Goal: Task Accomplishment & Management: Complete application form

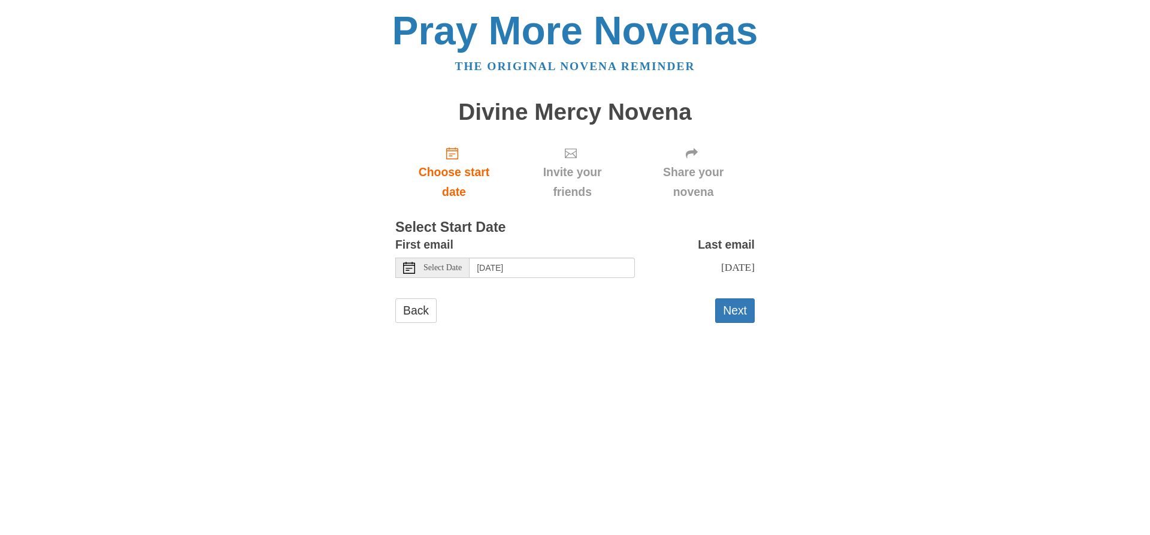
click at [465, 262] on div "Select Date" at bounding box center [432, 268] width 74 height 20
click at [731, 309] on button "Next" at bounding box center [735, 310] width 40 height 25
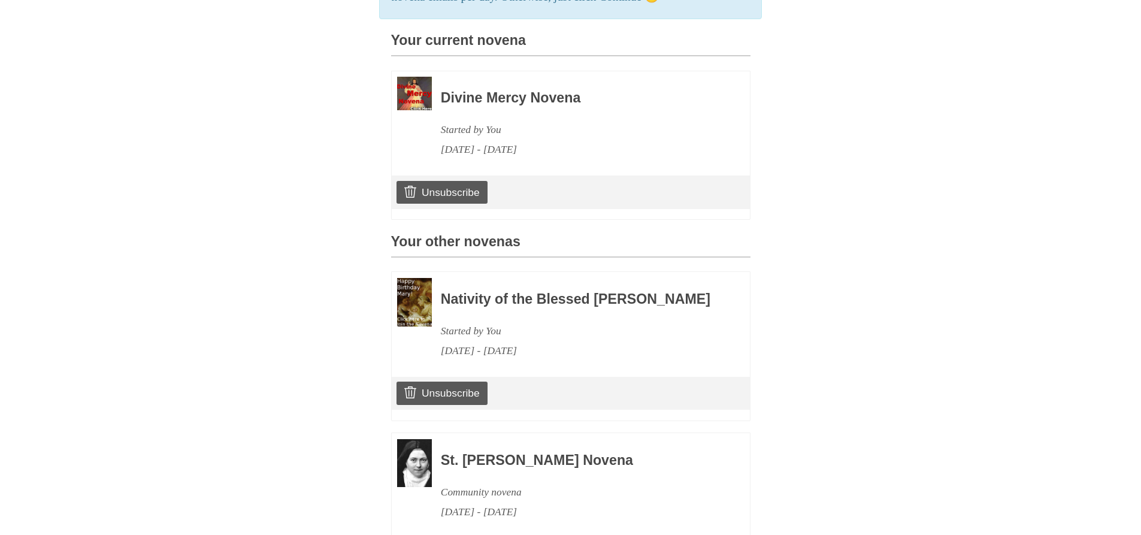
scroll to position [359, 0]
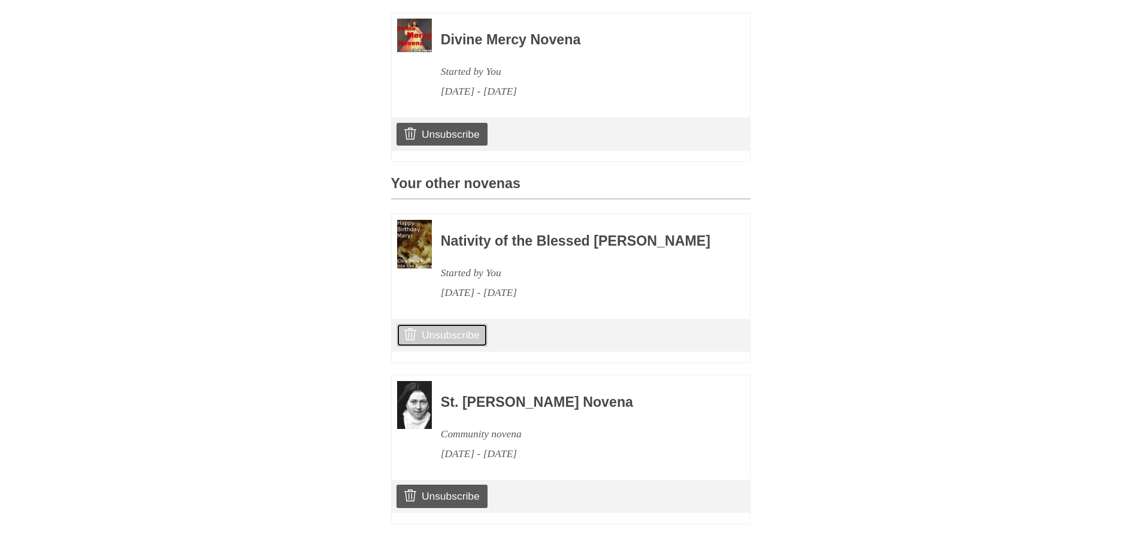
click at [460, 346] on link "Unsubscribe" at bounding box center [441, 334] width 90 height 23
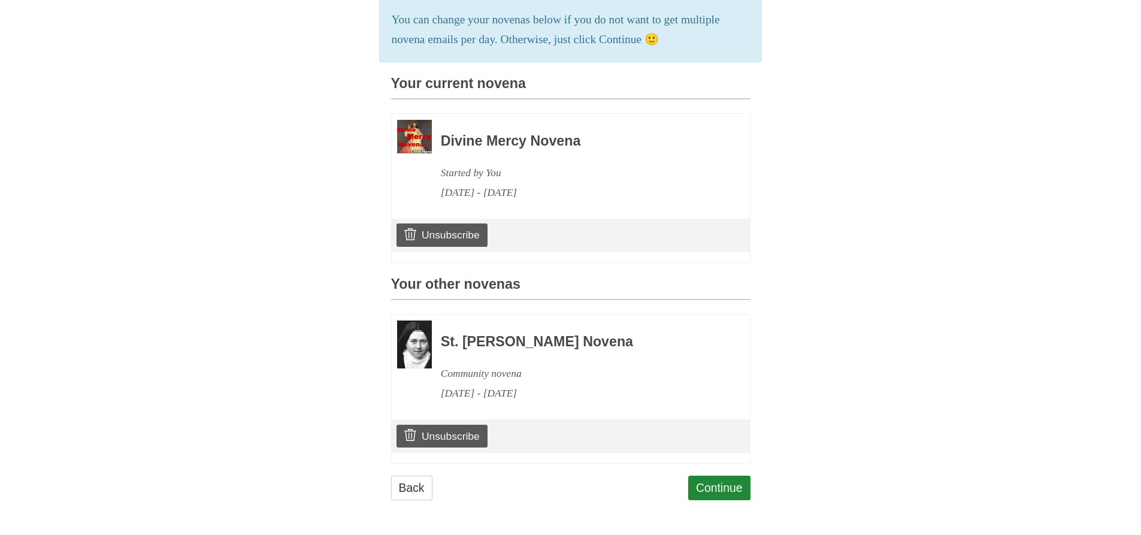
scroll to position [335, 0]
click at [699, 486] on link "Continue" at bounding box center [719, 488] width 62 height 25
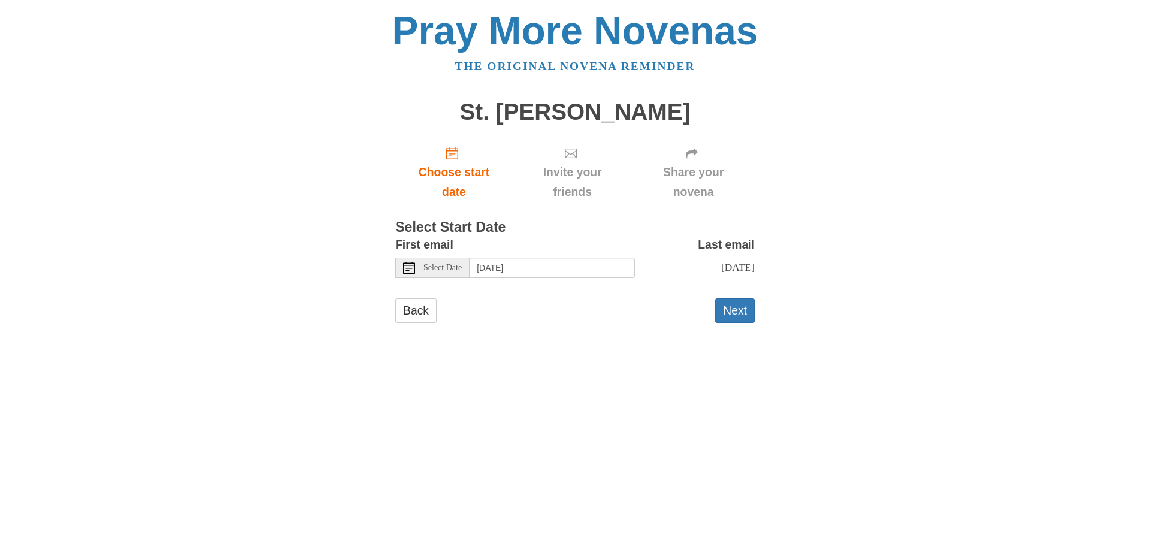
click at [462, 264] on span "Select Date" at bounding box center [442, 268] width 38 height 8
click at [742, 310] on button "Next" at bounding box center [735, 310] width 40 height 25
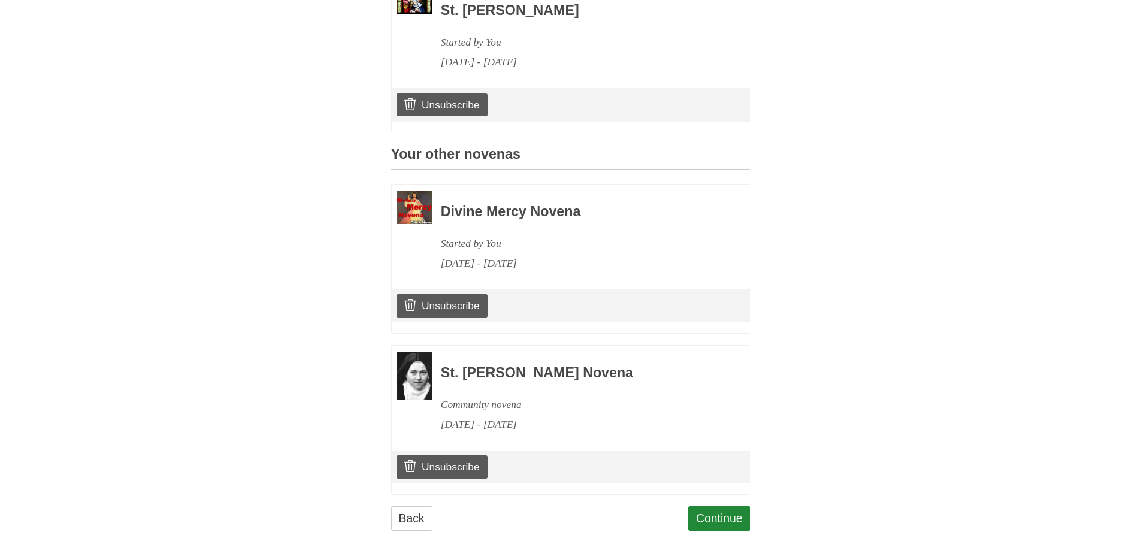
scroll to position [419, 0]
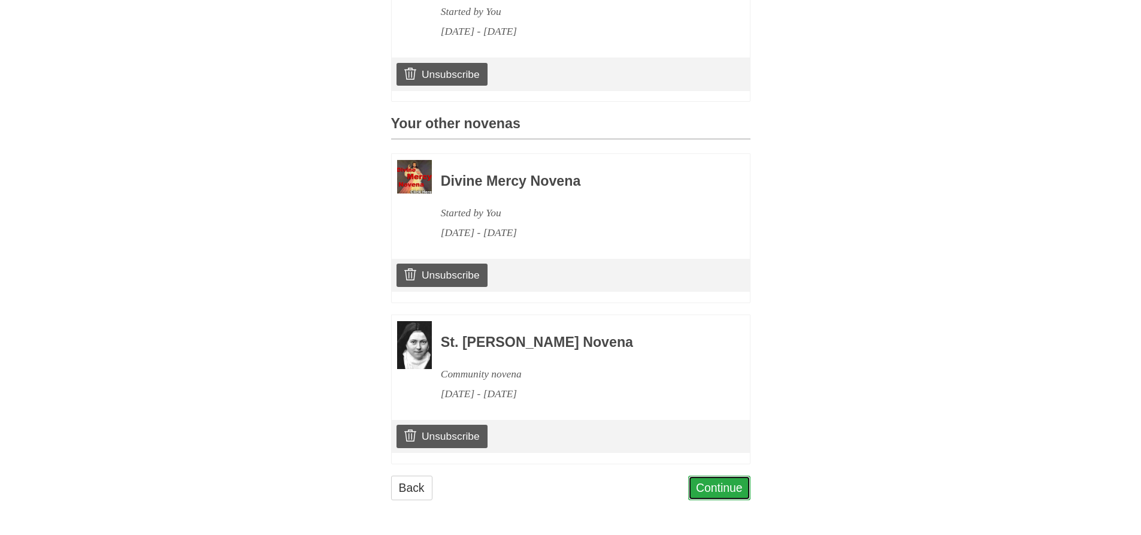
click at [714, 500] on link "Continue" at bounding box center [719, 488] width 62 height 25
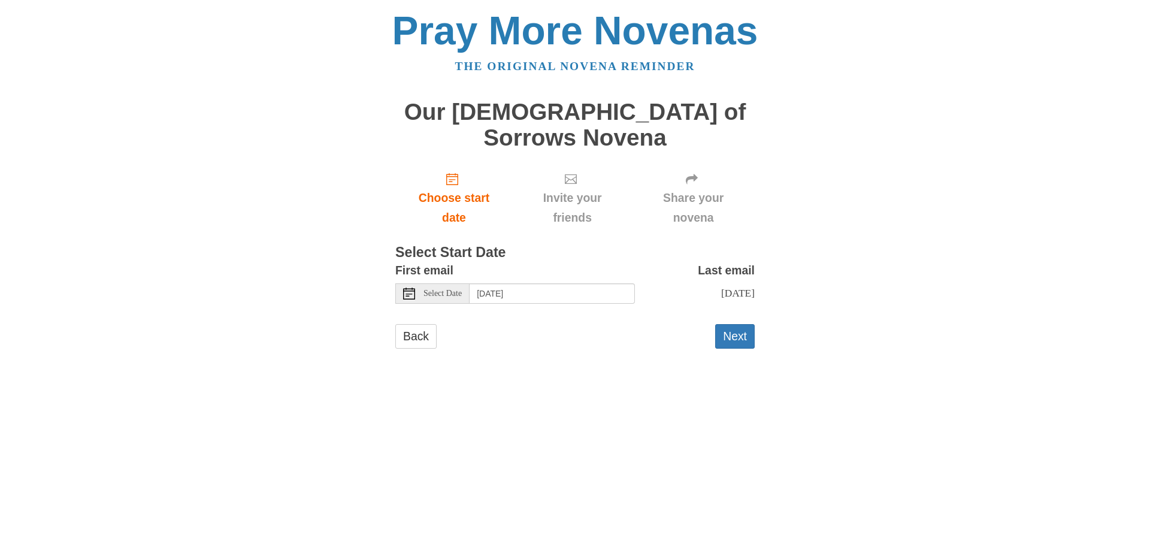
click at [448, 283] on div "Select Date" at bounding box center [432, 293] width 74 height 20
click at [732, 324] on button "Next" at bounding box center [735, 336] width 40 height 25
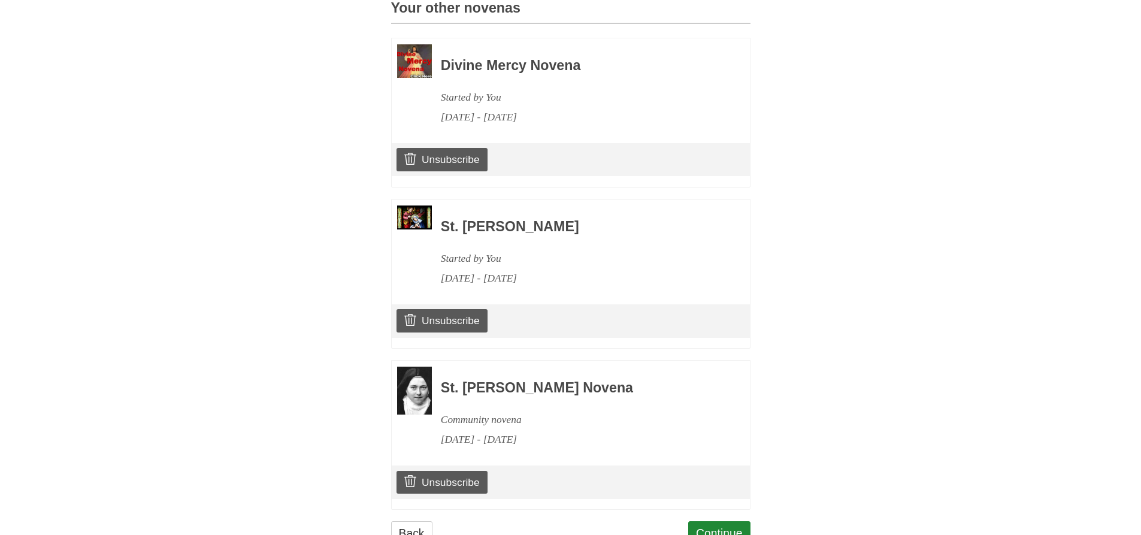
scroll to position [600, 0]
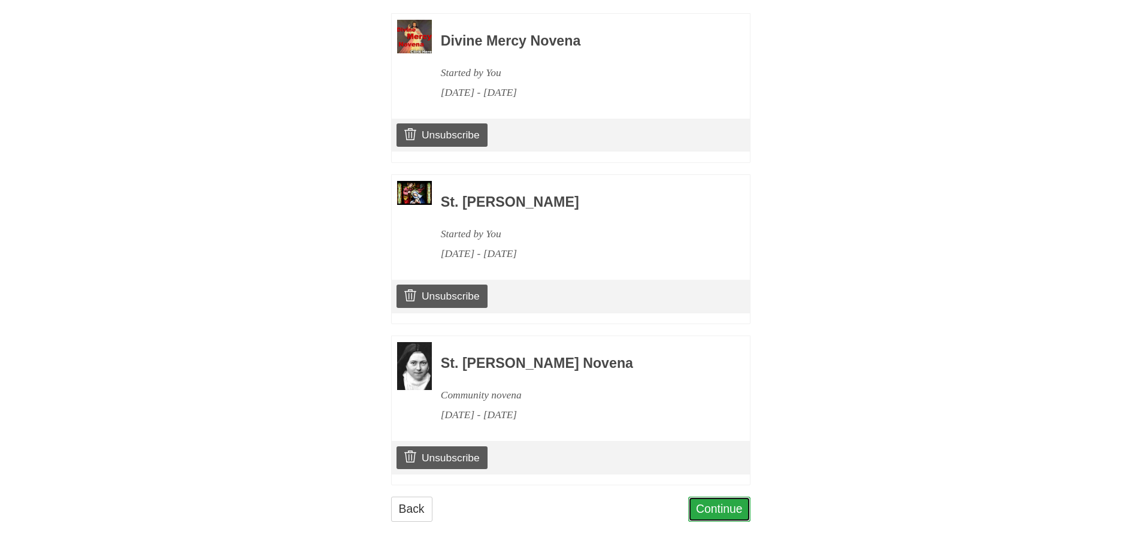
click at [716, 497] on link "Continue" at bounding box center [719, 509] width 62 height 25
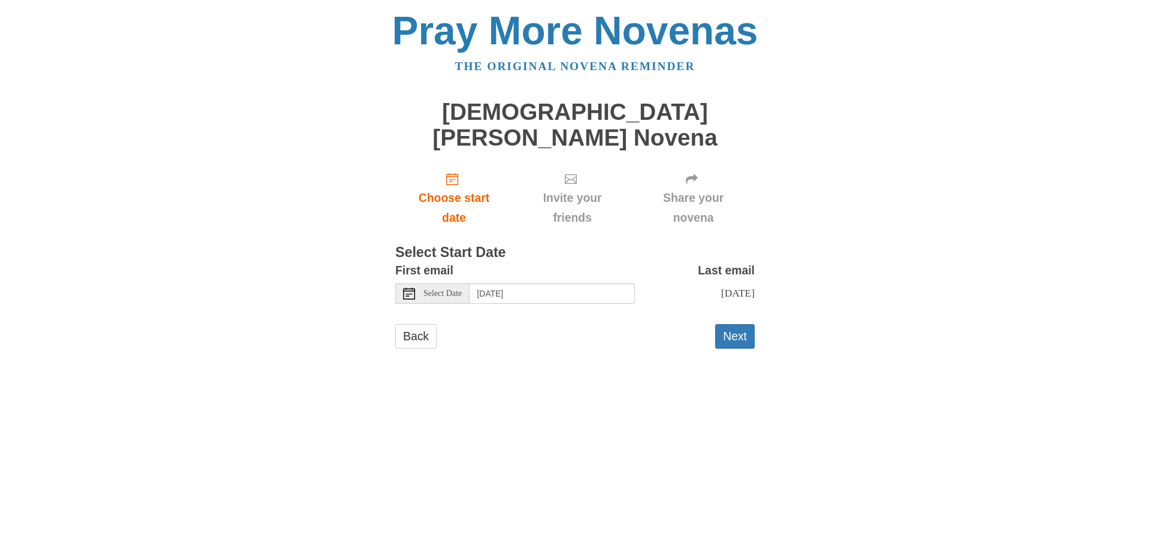
click at [453, 289] on span "Select Date" at bounding box center [442, 293] width 38 height 8
click at [750, 324] on button "Next" at bounding box center [735, 336] width 40 height 25
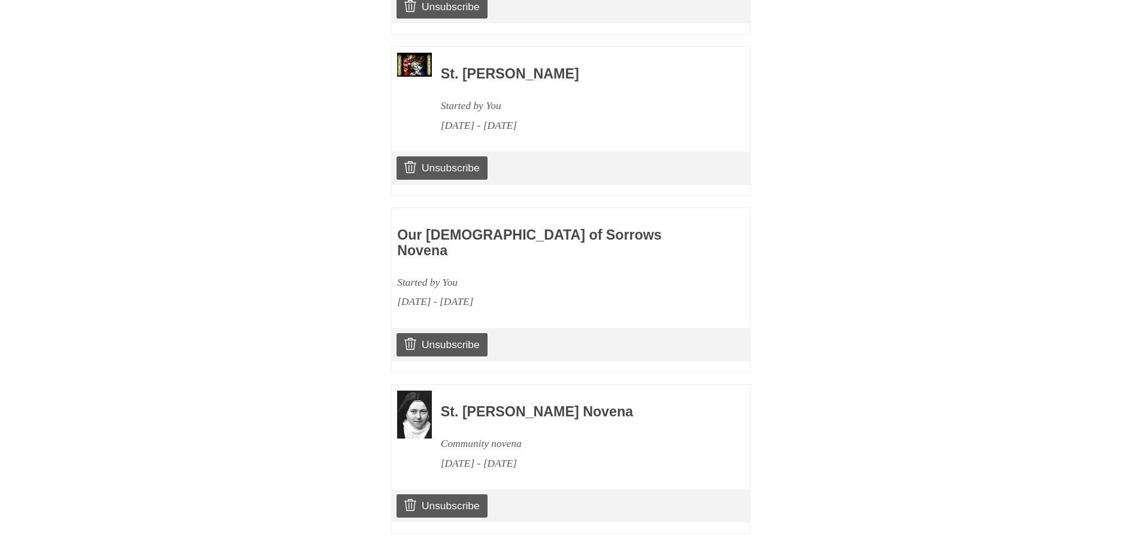
scroll to position [762, 0]
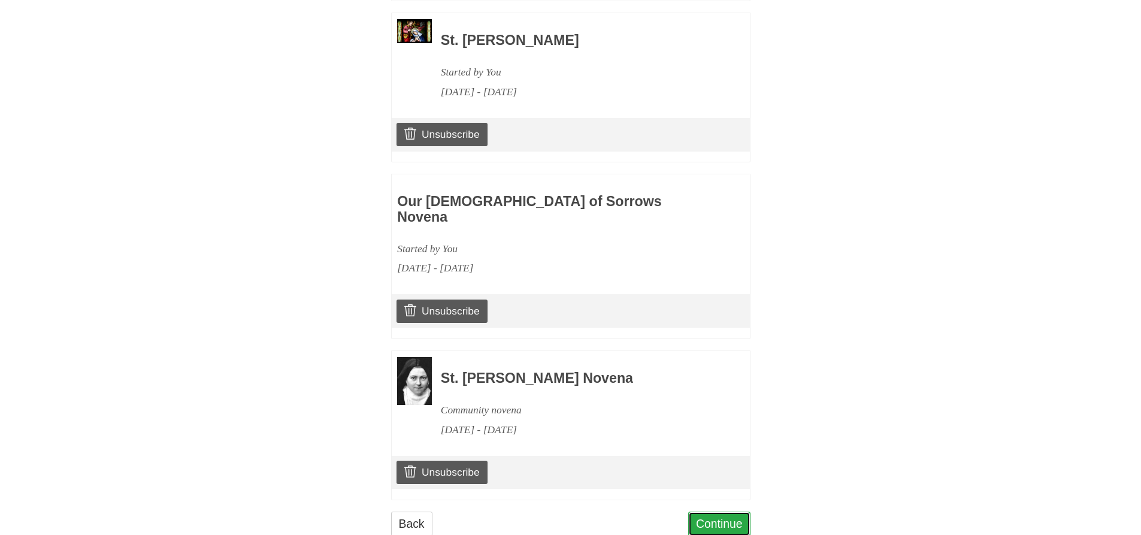
click at [706, 511] on link "Continue" at bounding box center [719, 523] width 62 height 25
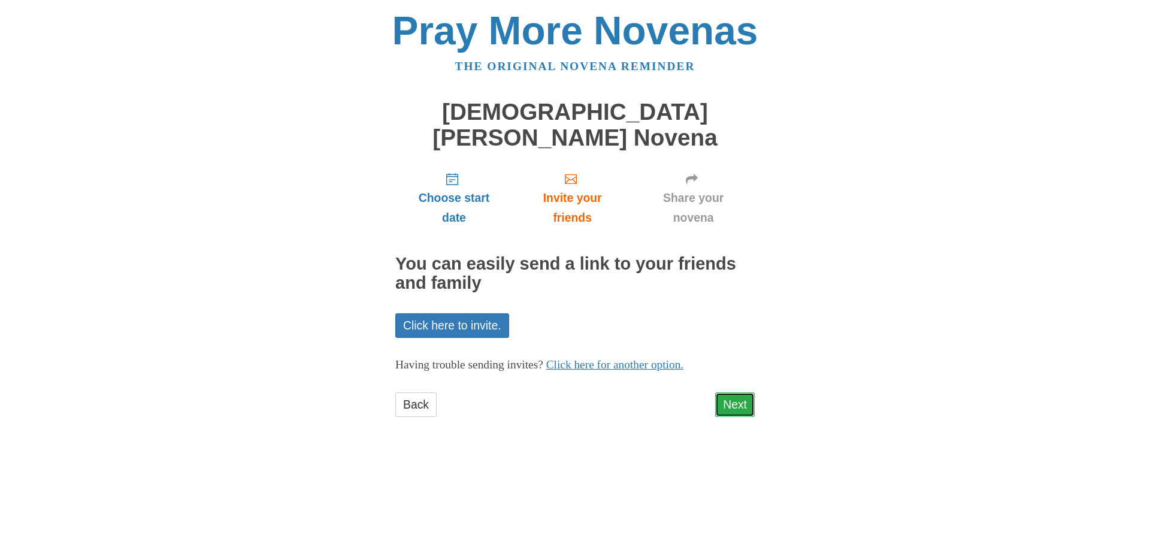
click at [726, 392] on link "Next" at bounding box center [735, 404] width 40 height 25
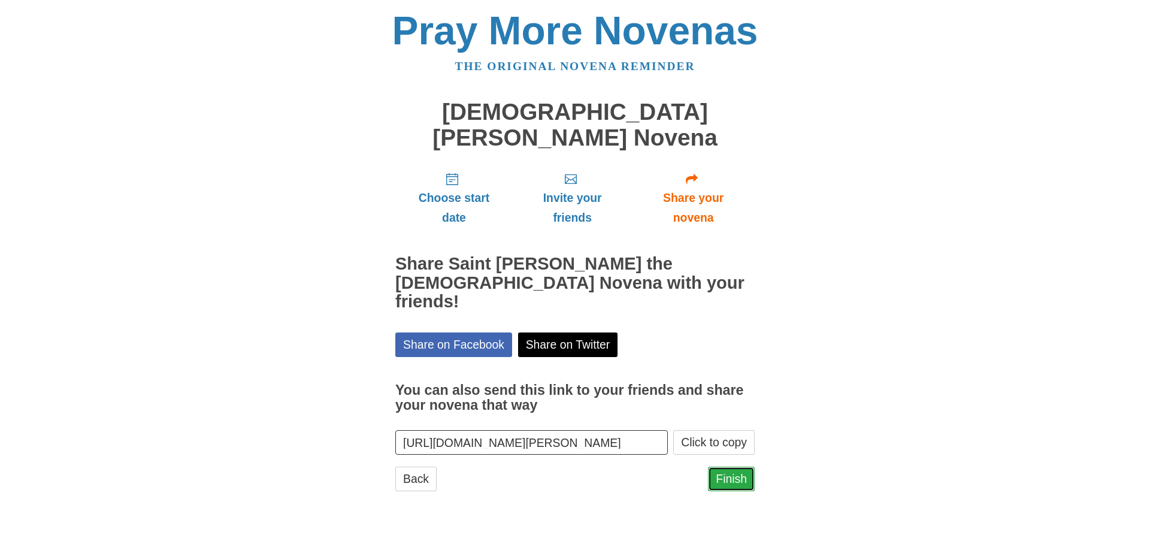
click at [734, 467] on link "Finish" at bounding box center [731, 479] width 47 height 25
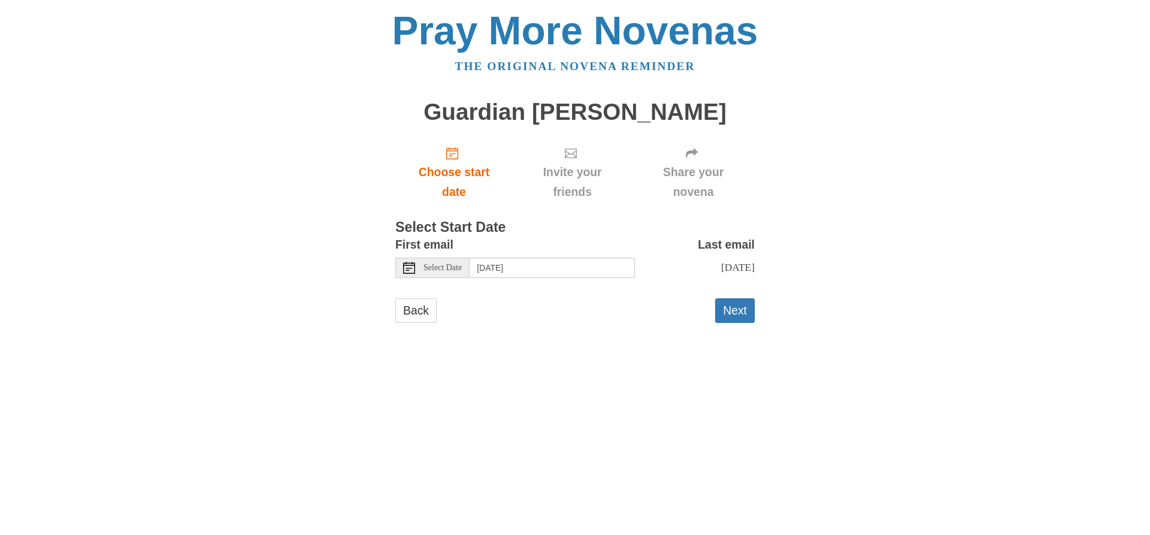
click at [468, 271] on div "Select Date" at bounding box center [432, 268] width 74 height 20
click at [738, 309] on button "Next" at bounding box center [735, 310] width 40 height 25
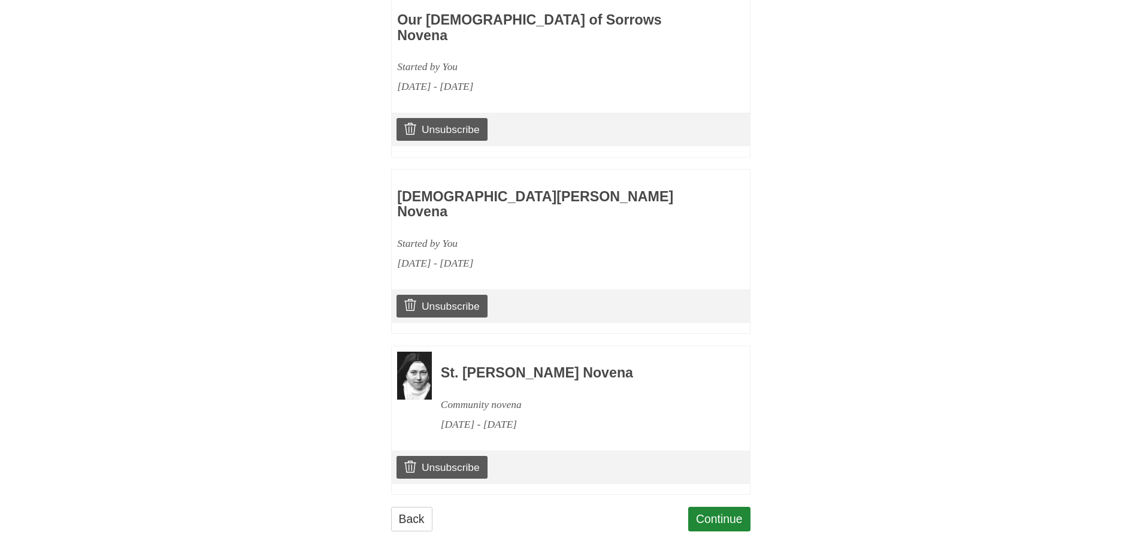
scroll to position [923, 0]
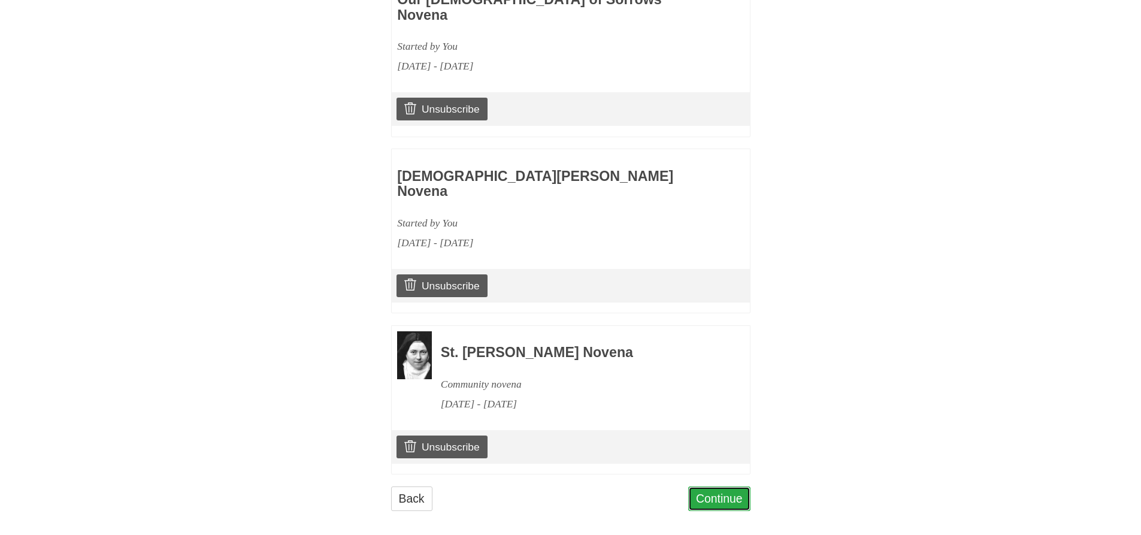
click at [707, 491] on link "Continue" at bounding box center [719, 498] width 62 height 25
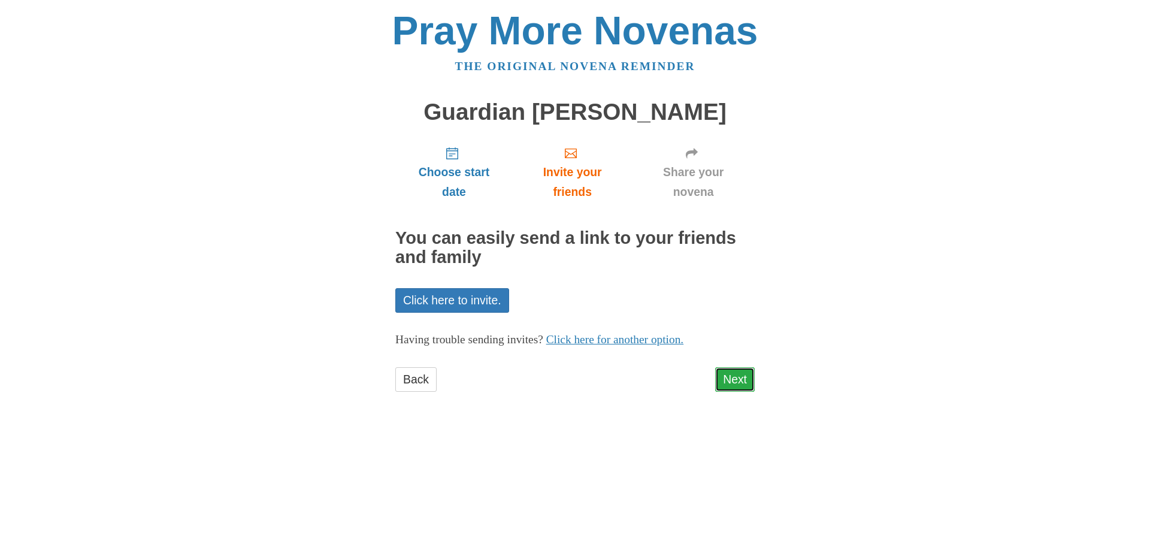
click at [744, 376] on link "Next" at bounding box center [735, 379] width 40 height 25
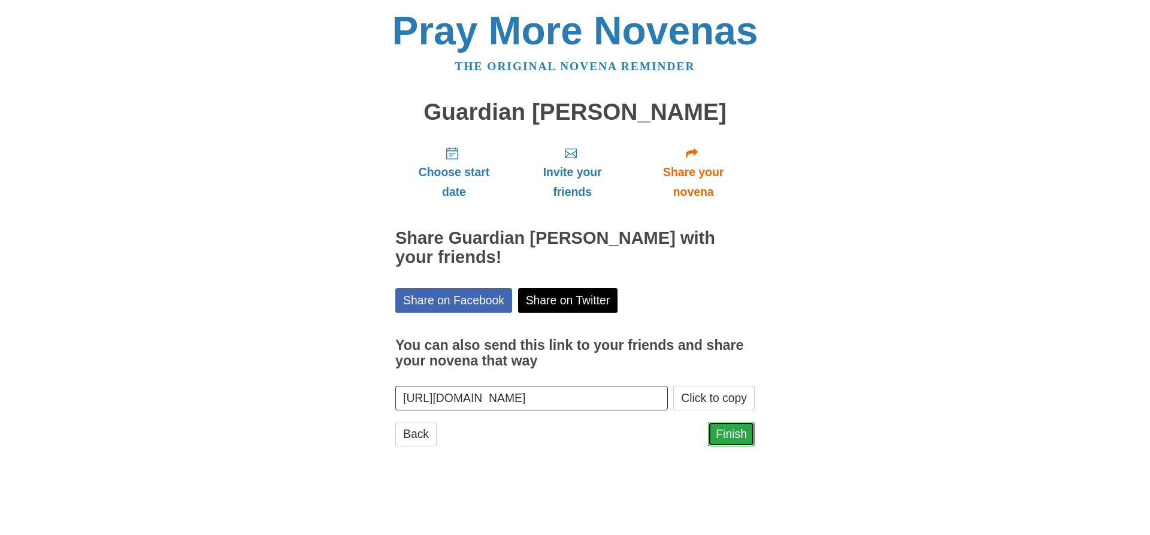
click at [729, 429] on link "Finish" at bounding box center [731, 434] width 47 height 25
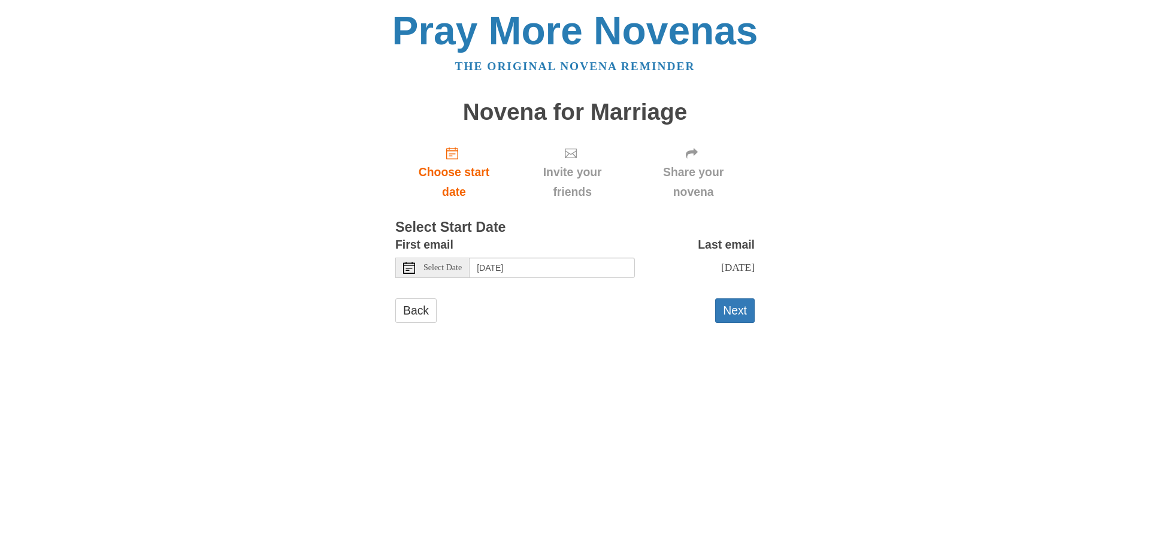
click at [452, 270] on span "Select Date" at bounding box center [442, 268] width 38 height 8
click at [729, 311] on button "Next" at bounding box center [735, 310] width 40 height 25
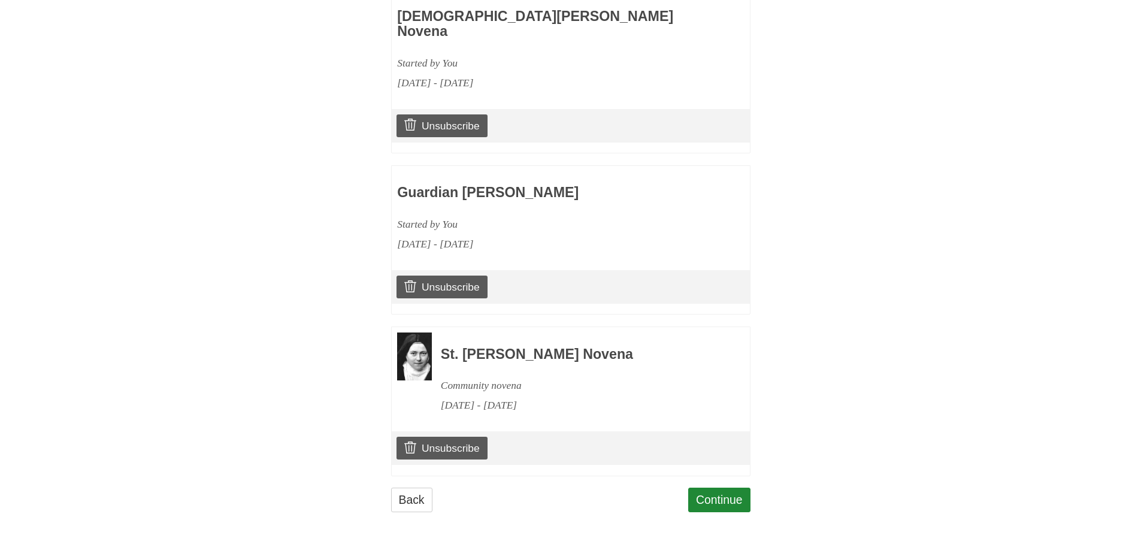
scroll to position [1084, 0]
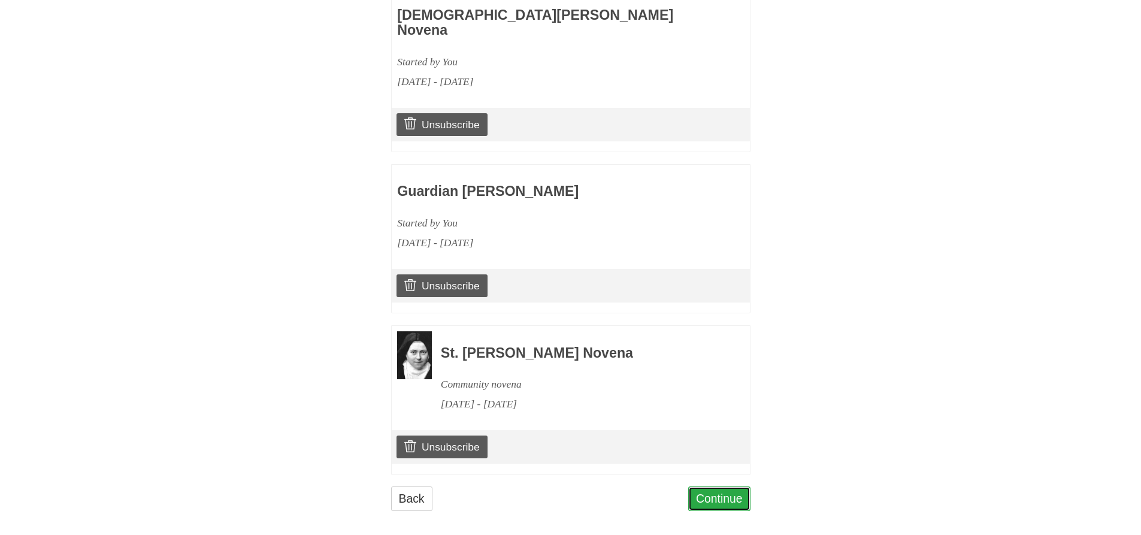
click at [704, 492] on link "Continue" at bounding box center [719, 498] width 62 height 25
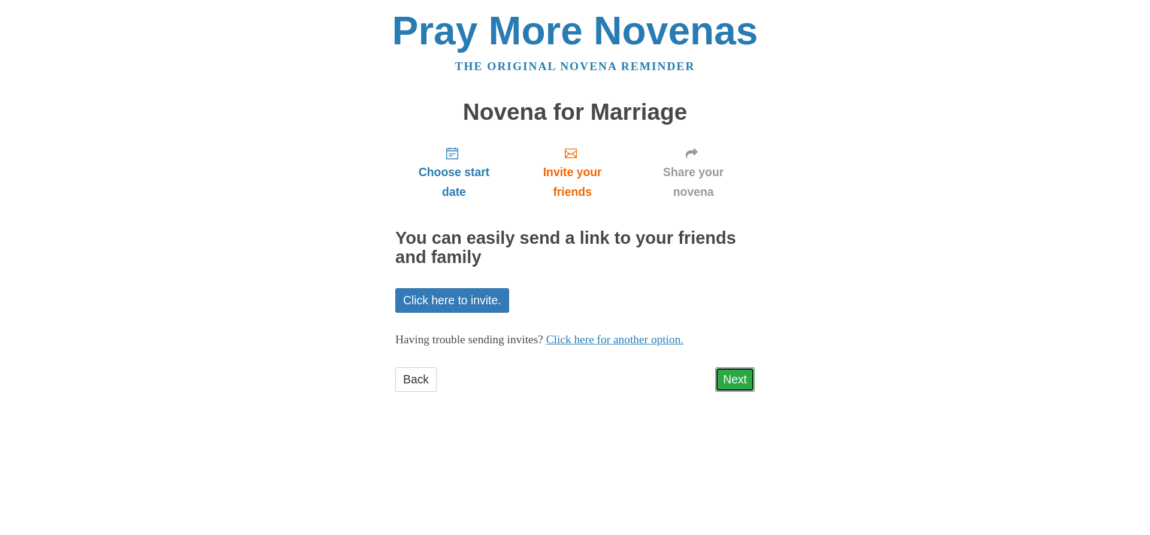
click at [728, 380] on link "Next" at bounding box center [735, 379] width 40 height 25
